Goal: Task Accomplishment & Management: Complete application form

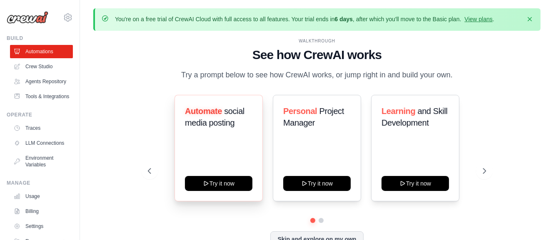
scroll to position [37, 0]
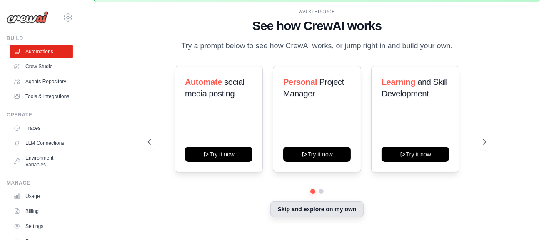
click at [311, 216] on button "Skip and explore on my own" at bounding box center [316, 210] width 93 height 16
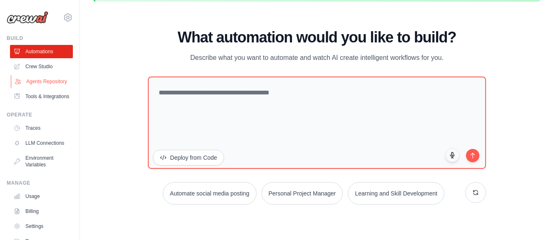
click at [35, 87] on link "Agents Repository" at bounding box center [42, 81] width 63 height 13
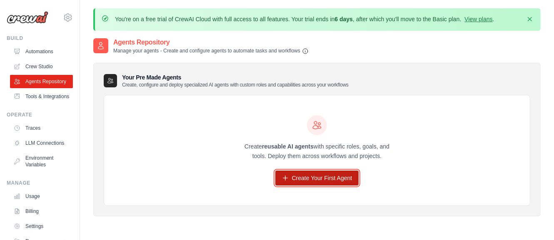
click at [310, 185] on link "Create Your First Agent" at bounding box center [317, 178] width 84 height 15
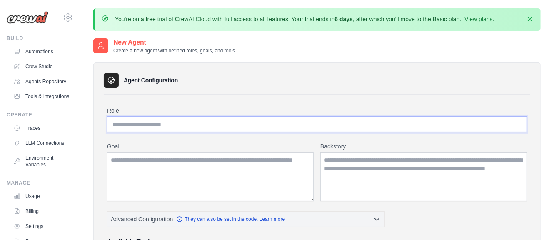
click at [130, 130] on input "Role" at bounding box center [317, 125] width 420 height 16
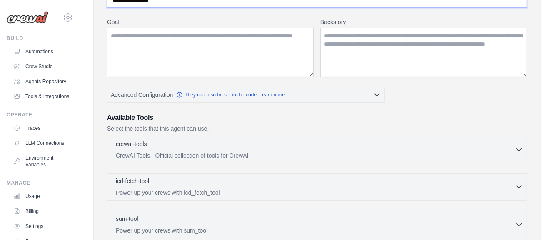
scroll to position [125, 0]
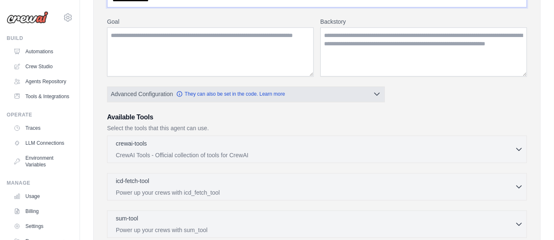
type input "**********"
click at [375, 97] on icon "button" at bounding box center [377, 94] width 8 height 8
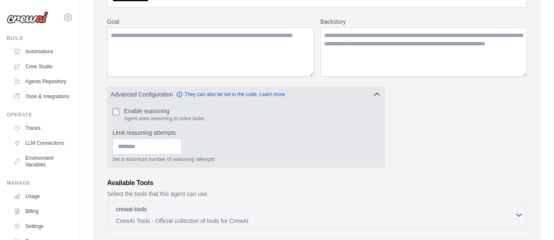
click at [110, 119] on div "Enable reasoning Agent uses reasoning to solve tasks Limit reasoning attempts S…" at bounding box center [245, 135] width 277 height 66
click at [182, 155] on input "*" at bounding box center [146, 147] width 69 height 16
click at [182, 150] on input "*" at bounding box center [146, 147] width 69 height 16
type input "*"
click at [182, 155] on input "*" at bounding box center [146, 147] width 69 height 16
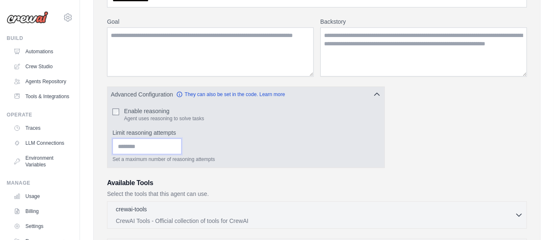
click at [182, 155] on input "*" at bounding box center [146, 147] width 69 height 16
click at [237, 137] on label "Limit reasoning attempts" at bounding box center [245, 133] width 267 height 8
click at [182, 139] on input "*" at bounding box center [146, 147] width 69 height 16
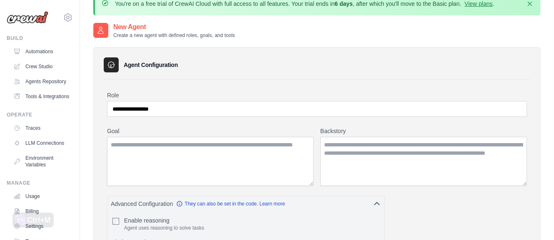
scroll to position [0, 0]
